Goal: Find specific page/section: Find specific page/section

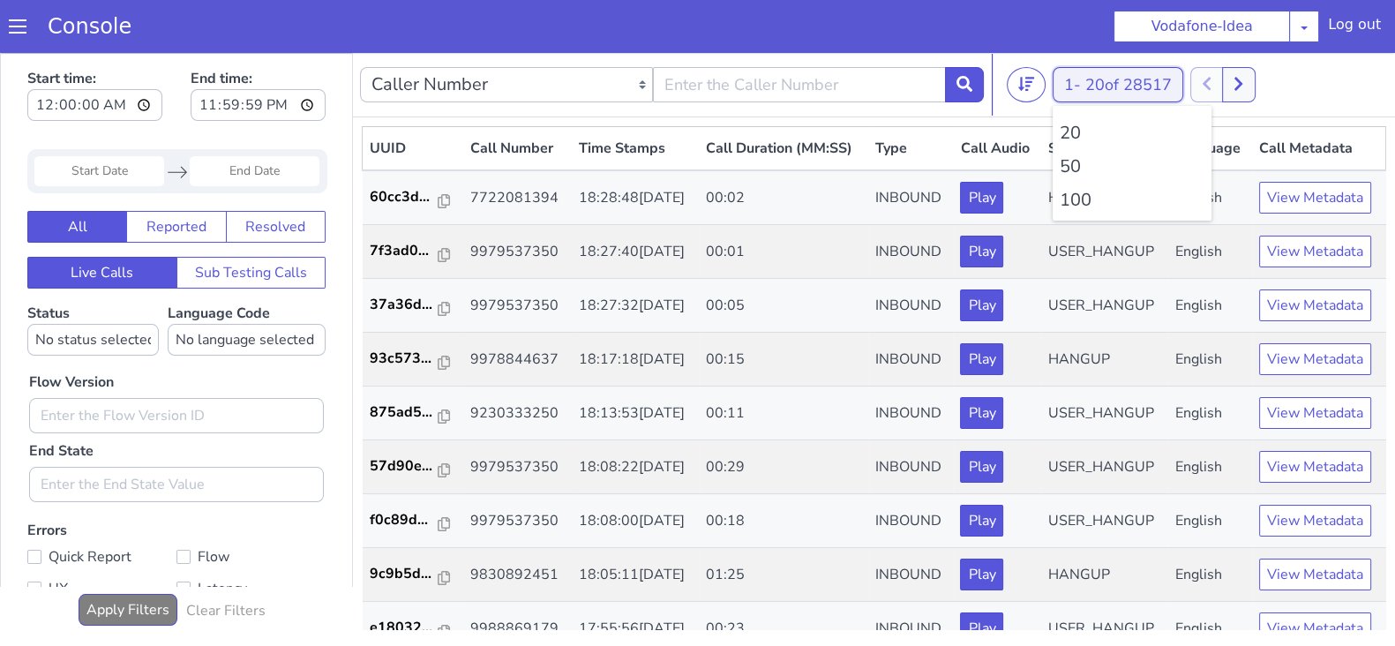
click at [1057, 94] on button "1 - 20 of 28517" at bounding box center [1118, 84] width 131 height 35
click at [1078, 199] on li "100" at bounding box center [1132, 200] width 145 height 26
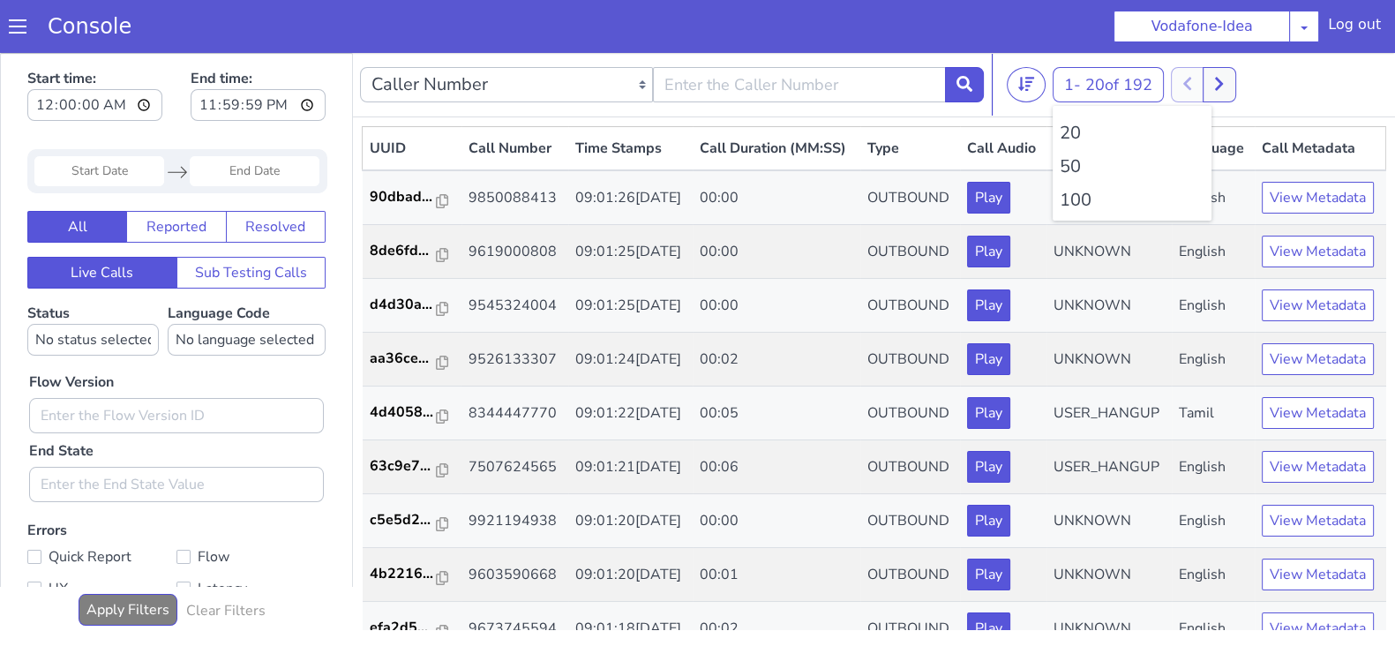
click at [1078, 199] on li "100" at bounding box center [1132, 200] width 145 height 26
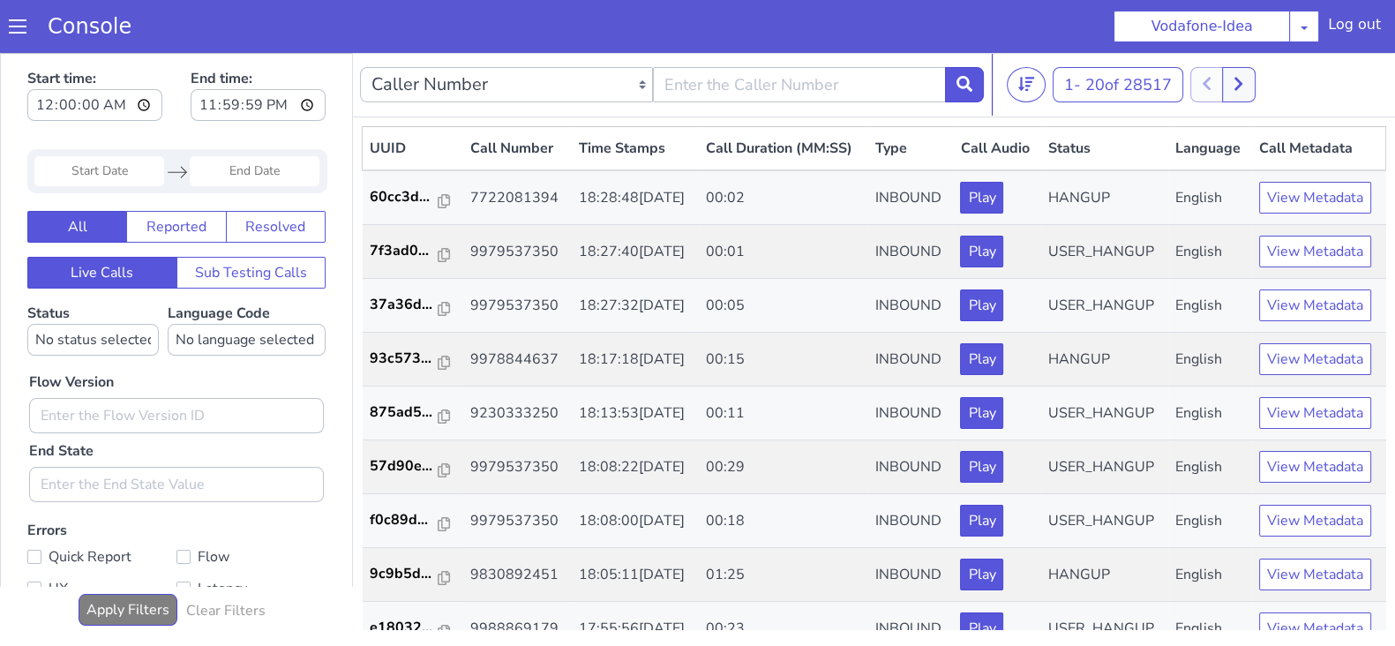
click at [1225, 77] on div at bounding box center [1222, 84] width 65 height 35
click at [1086, 88] on button "1 - 20 of 28517" at bounding box center [1118, 84] width 131 height 35
click at [1080, 204] on li "100" at bounding box center [1132, 200] width 145 height 26
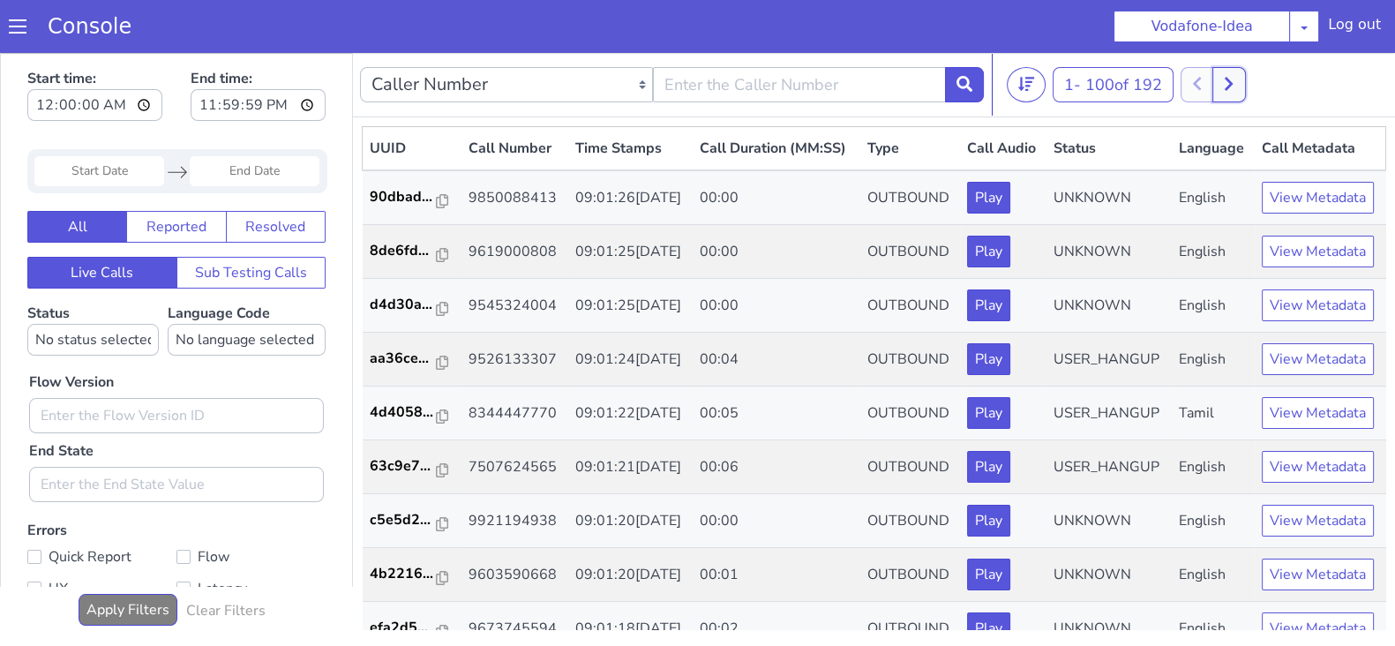
click at [1243, 79] on button at bounding box center [1228, 84] width 33 height 35
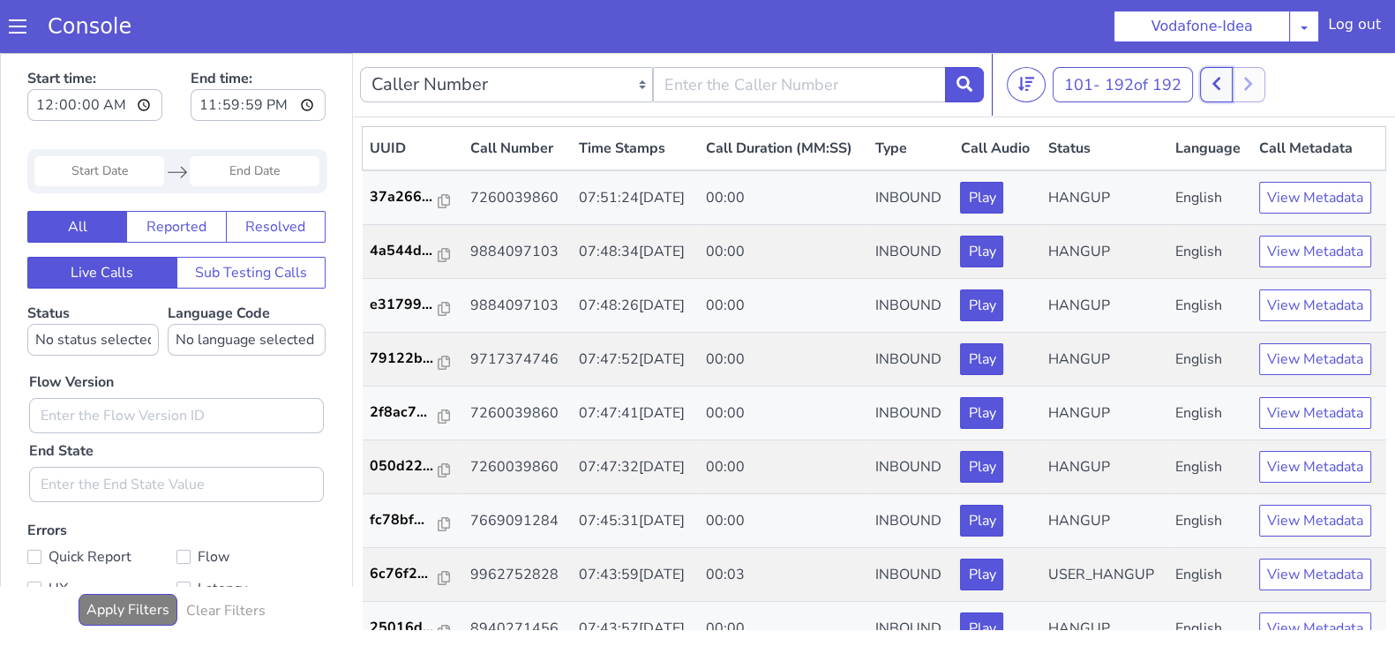
click at [1208, 82] on button at bounding box center [1216, 84] width 33 height 35
click at [1247, 74] on button at bounding box center [1248, 84] width 33 height 35
click at [1232, 76] on button at bounding box center [1216, 84] width 33 height 35
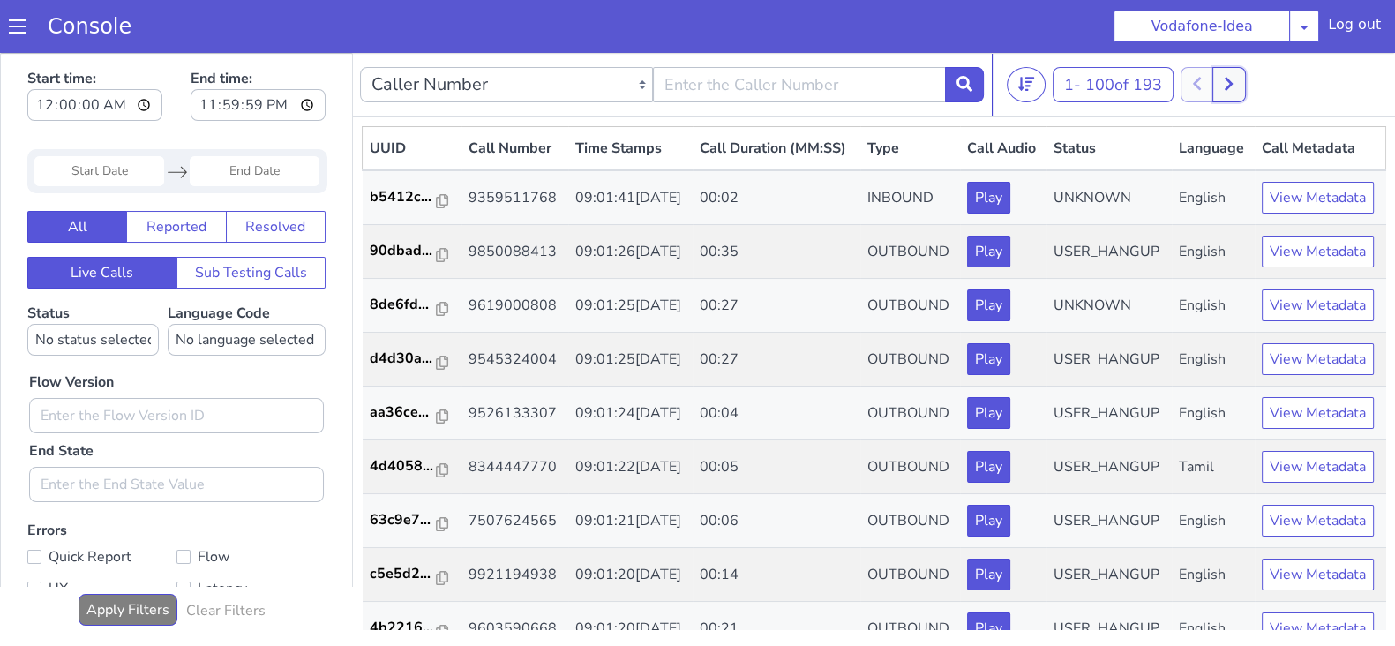
click at [1233, 81] on icon at bounding box center [1229, 84] width 10 height 16
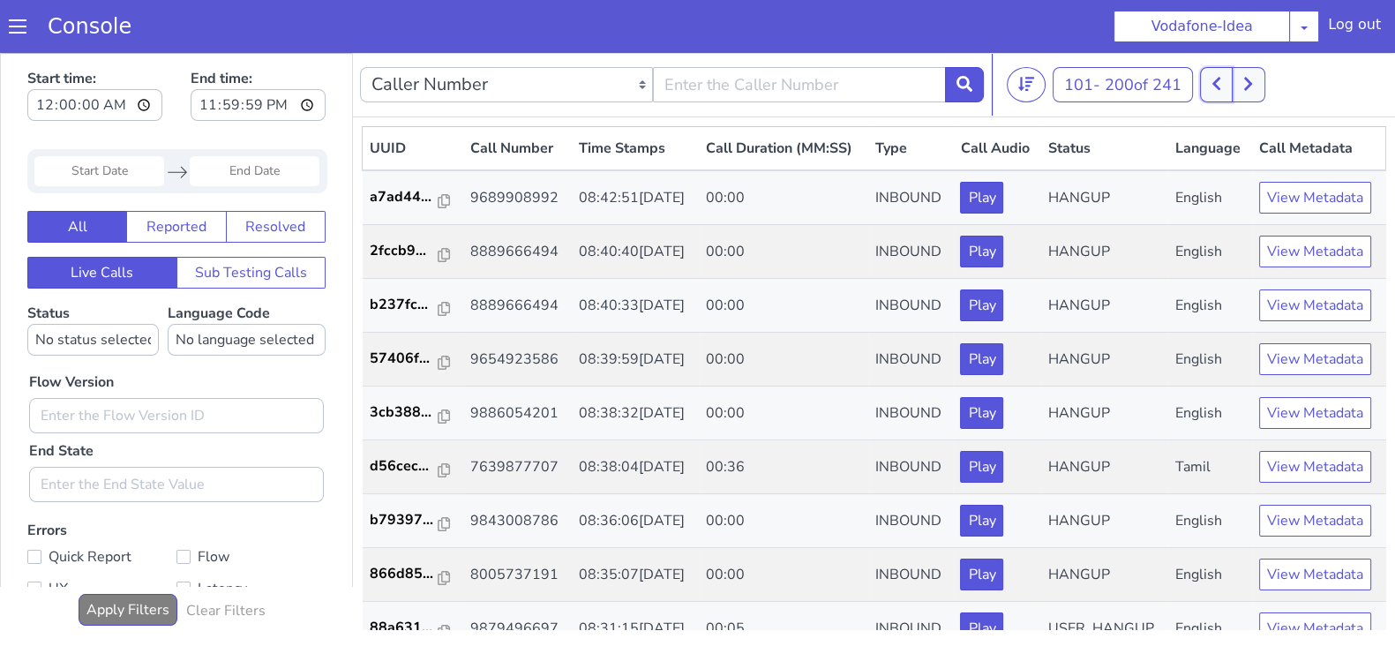
click at [1213, 86] on button at bounding box center [1216, 84] width 33 height 35
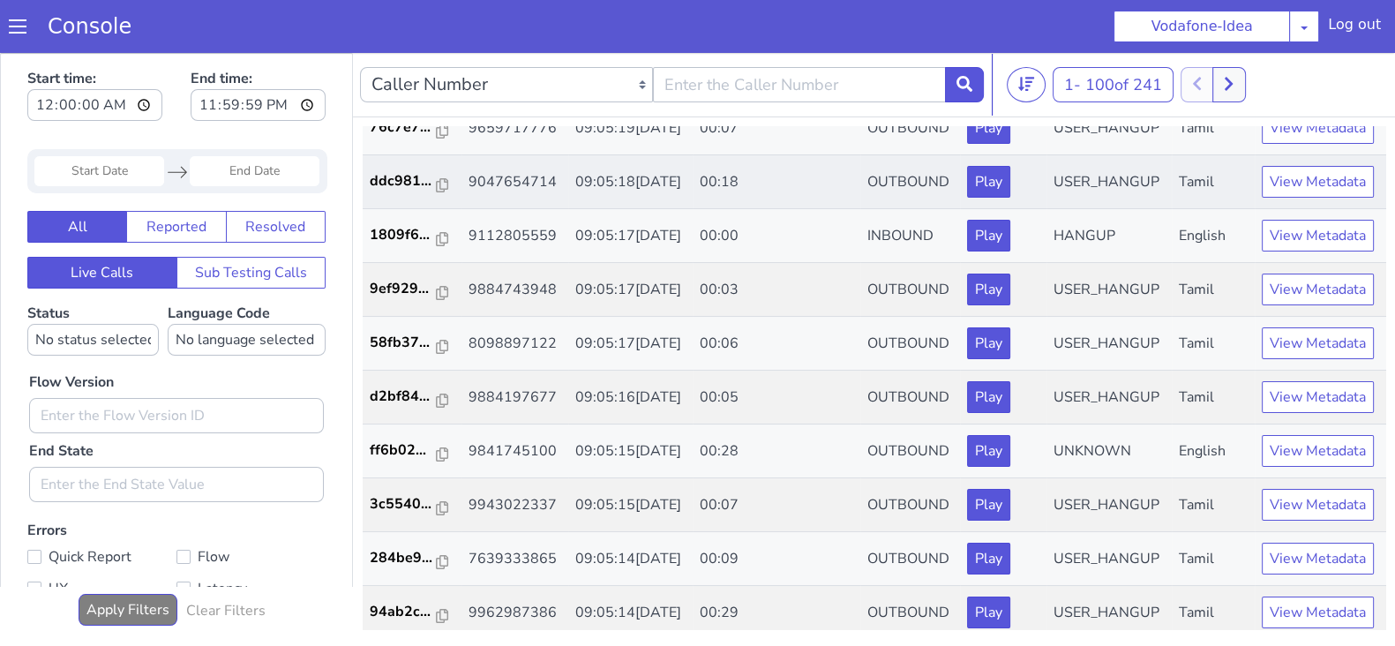
scroll to position [186, 0]
